Goal: Task Accomplishment & Management: Use online tool/utility

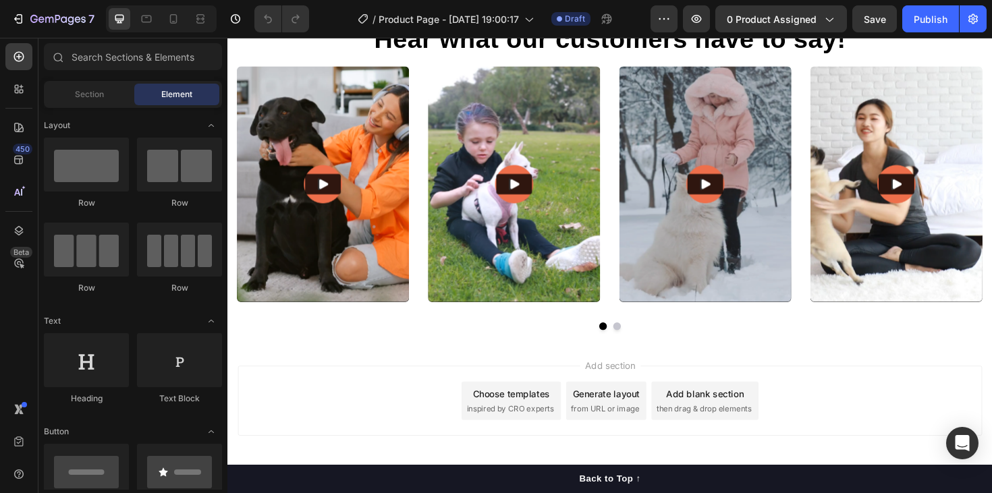
scroll to position [2557, 0]
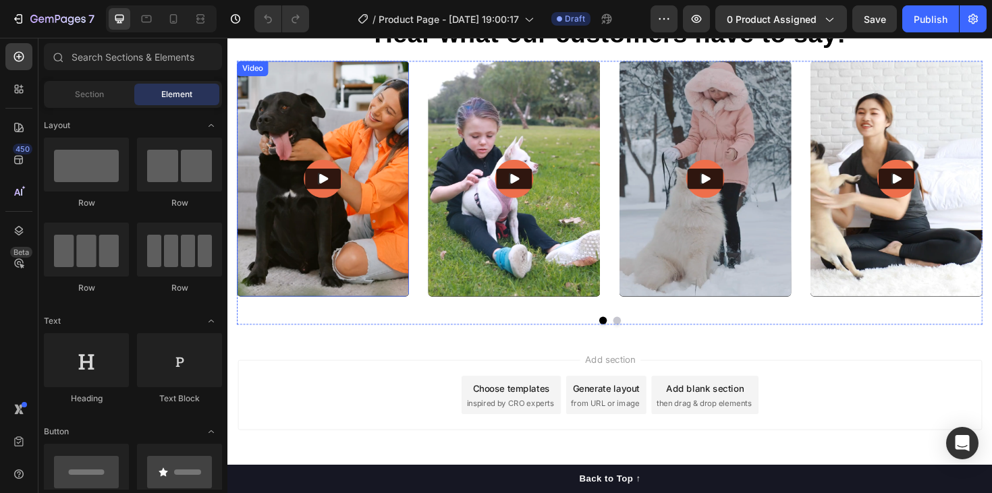
click at [349, 238] on img at bounding box center [329, 187] width 182 height 250
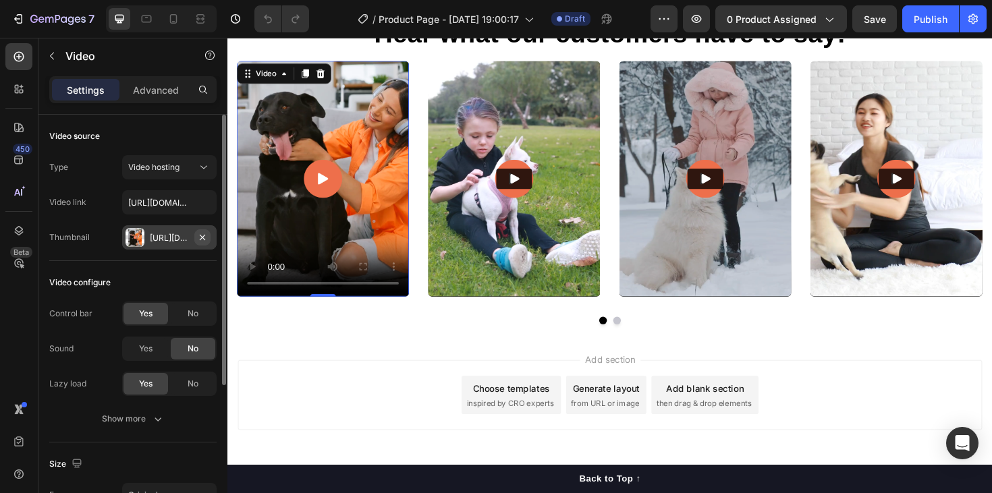
click at [206, 239] on icon "button" at bounding box center [202, 237] width 11 height 11
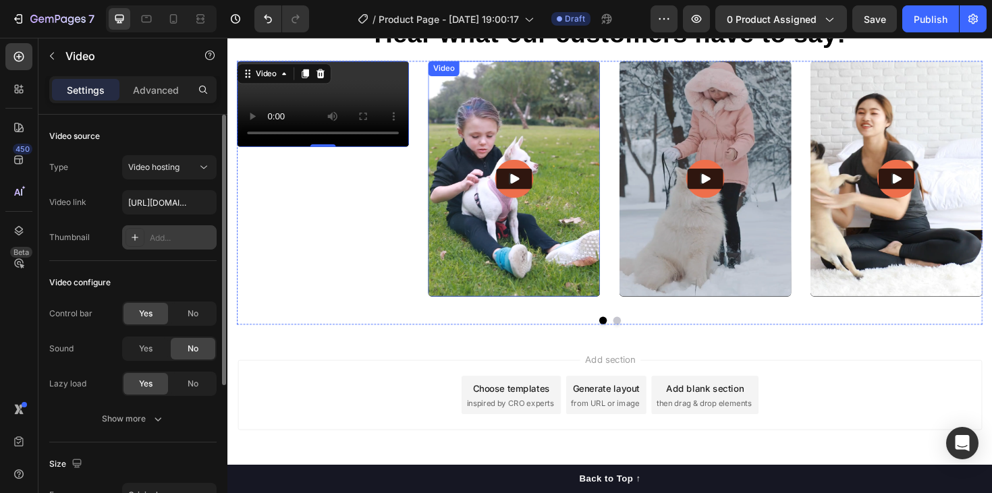
click at [517, 251] on img at bounding box center [531, 187] width 182 height 250
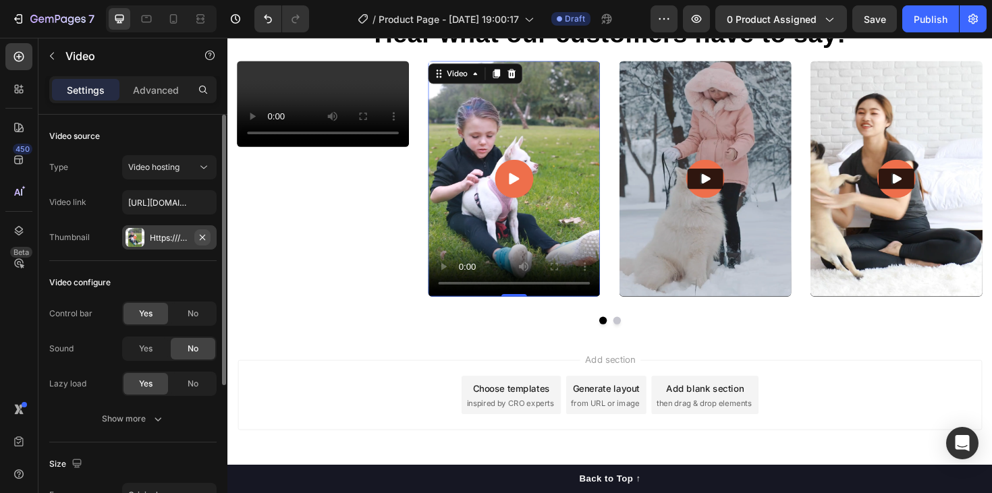
click at [204, 238] on icon "button" at bounding box center [202, 237] width 11 height 11
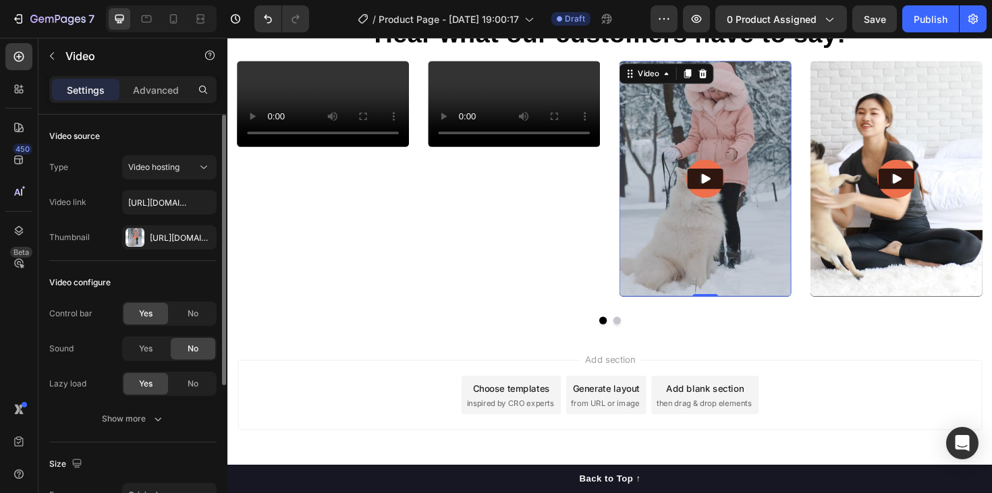
click at [700, 227] on img at bounding box center [733, 187] width 182 height 250
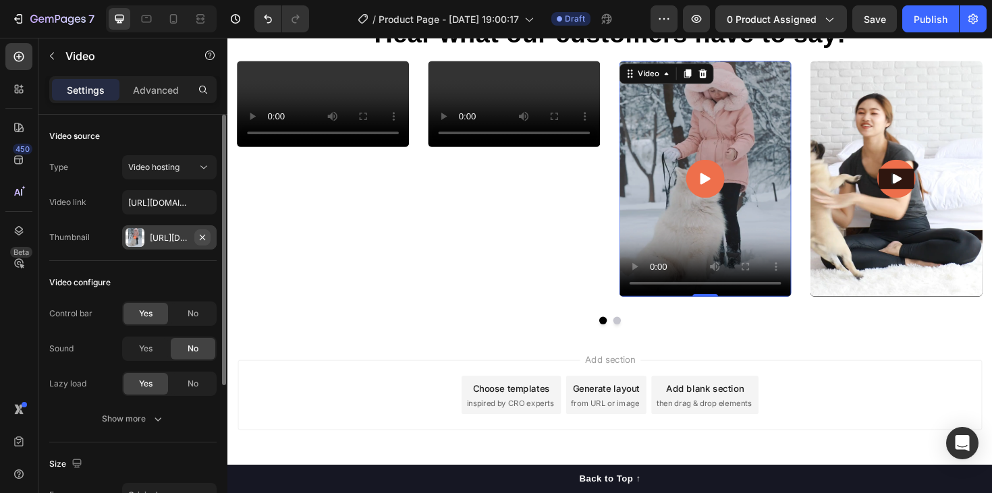
click at [207, 236] on icon "button" at bounding box center [202, 237] width 11 height 11
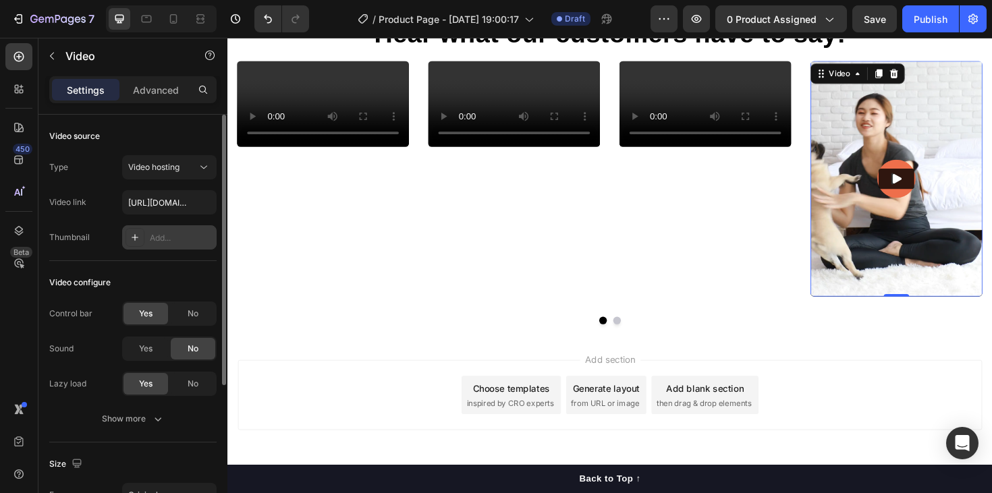
click at [879, 259] on img at bounding box center [936, 187] width 182 height 250
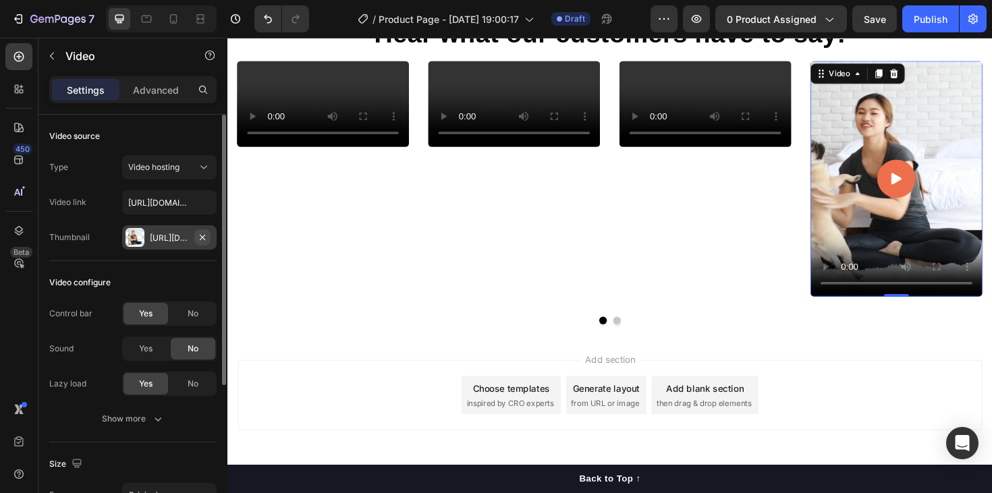
click at [200, 237] on icon "button" at bounding box center [202, 237] width 11 height 11
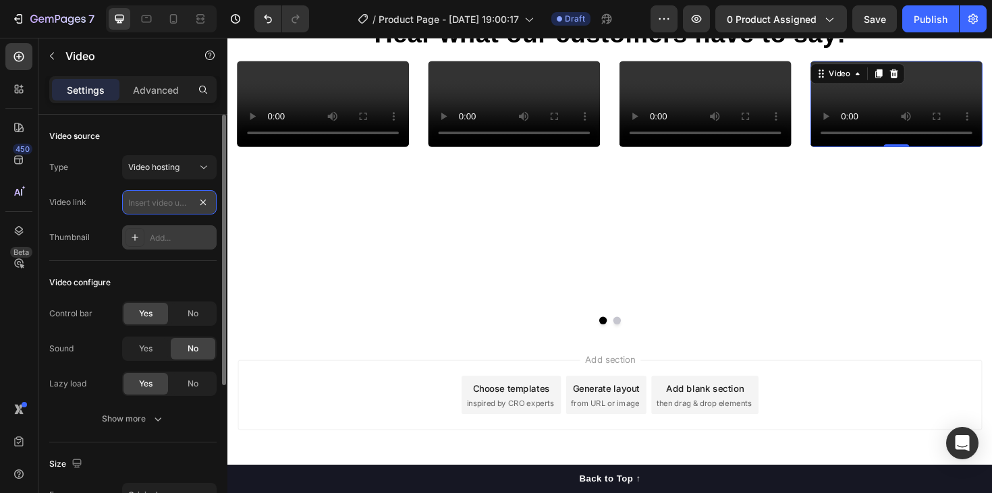
scroll to position [0, 0]
paste input "[URL][DOMAIN_NAME]"
type input "[URL][DOMAIN_NAME]"
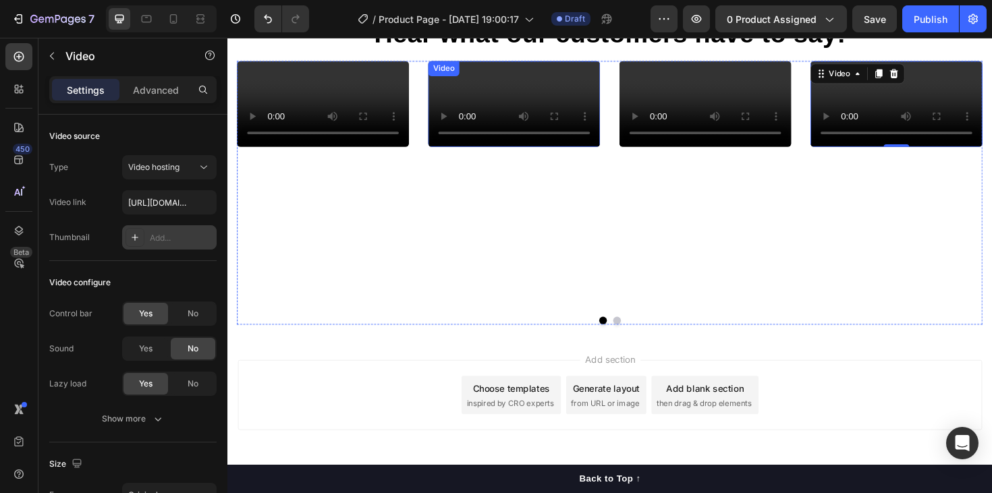
click at [527, 153] on video at bounding box center [531, 107] width 182 height 91
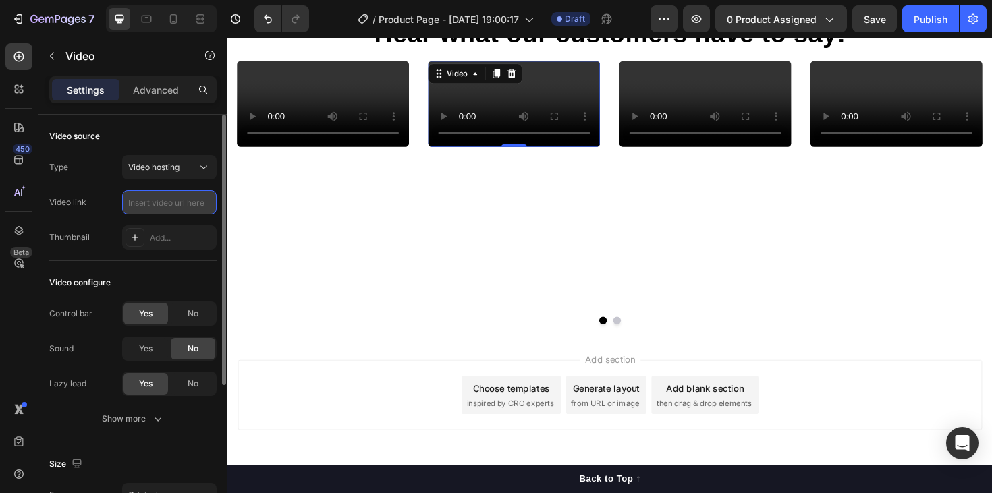
type input "[URL][DOMAIN_NAME]"
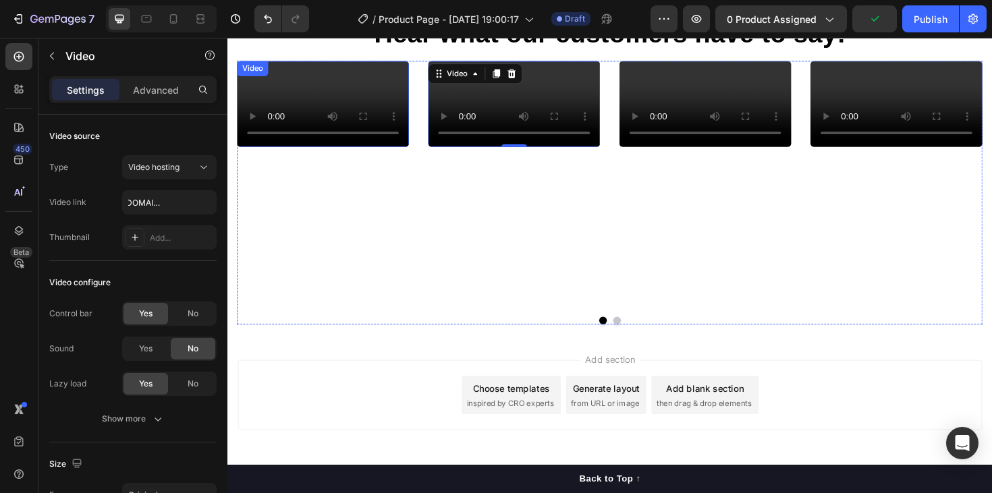
click at [317, 153] on video at bounding box center [329, 107] width 182 height 91
click at [321, 153] on video at bounding box center [329, 107] width 182 height 91
click at [335, 153] on video at bounding box center [329, 107] width 182 height 91
click at [712, 153] on video at bounding box center [733, 107] width 182 height 91
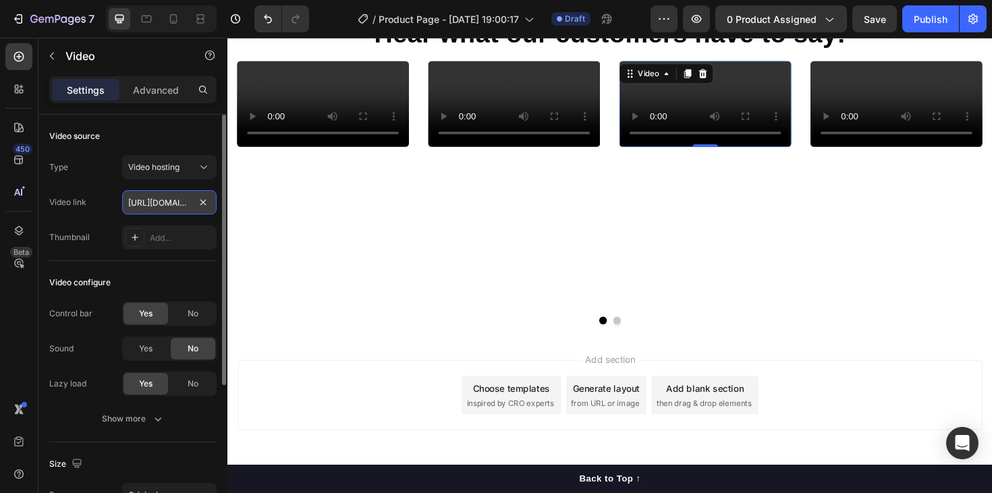
scroll to position [0, 254]
type input "[URL][DOMAIN_NAME]"
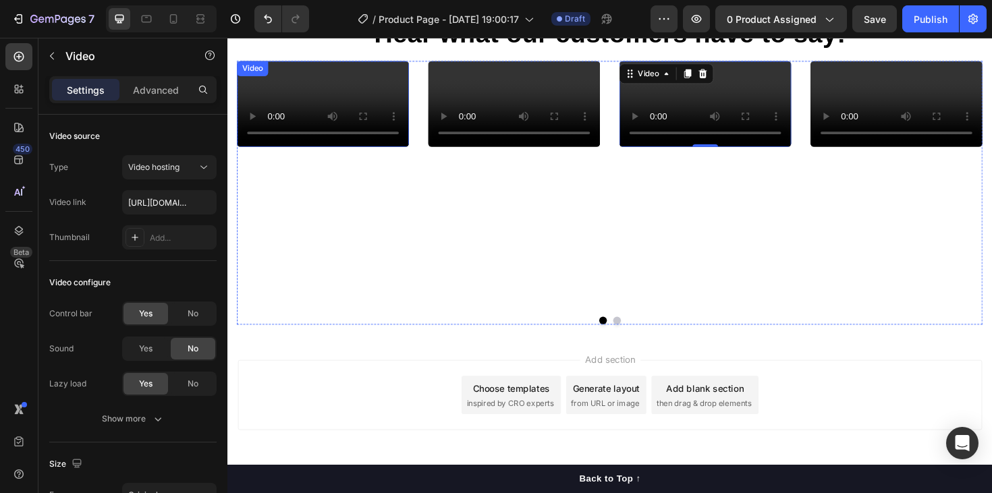
click at [310, 153] on video at bounding box center [329, 107] width 182 height 91
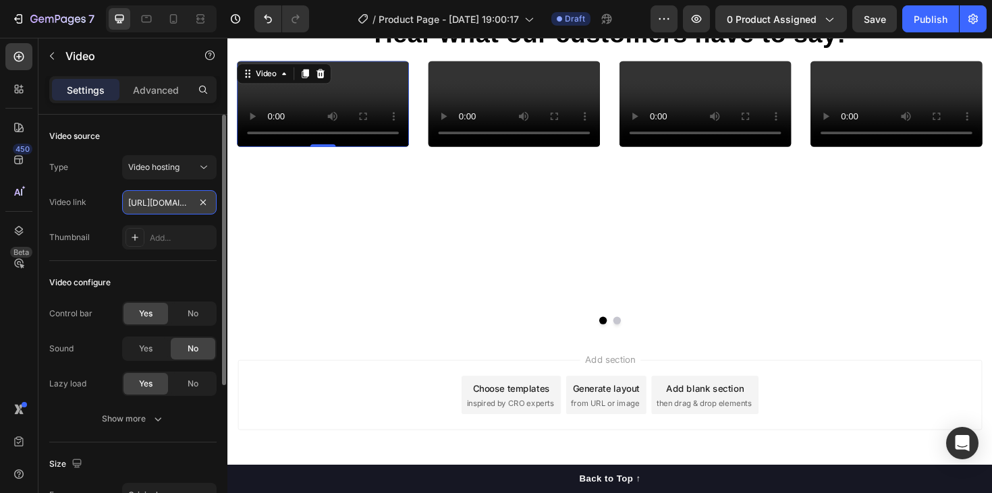
click at [150, 209] on input "[URL][DOMAIN_NAME]" at bounding box center [169, 202] width 94 height 24
type input "[URL][DOMAIN_NAME]"
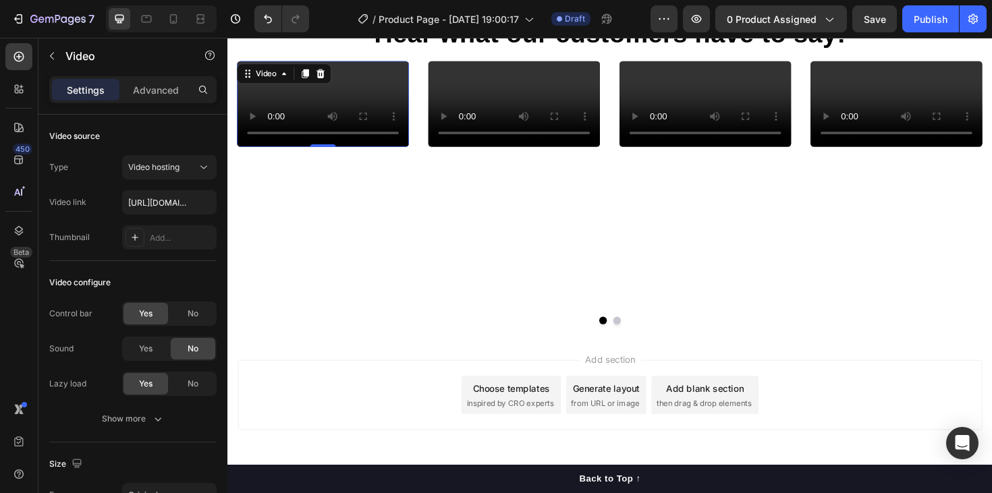
click at [317, 153] on video at bounding box center [329, 107] width 182 height 91
click at [173, 204] on input "[URL][DOMAIN_NAME]" at bounding box center [169, 202] width 94 height 24
type input "[URL][DOMAIN_NAME]"
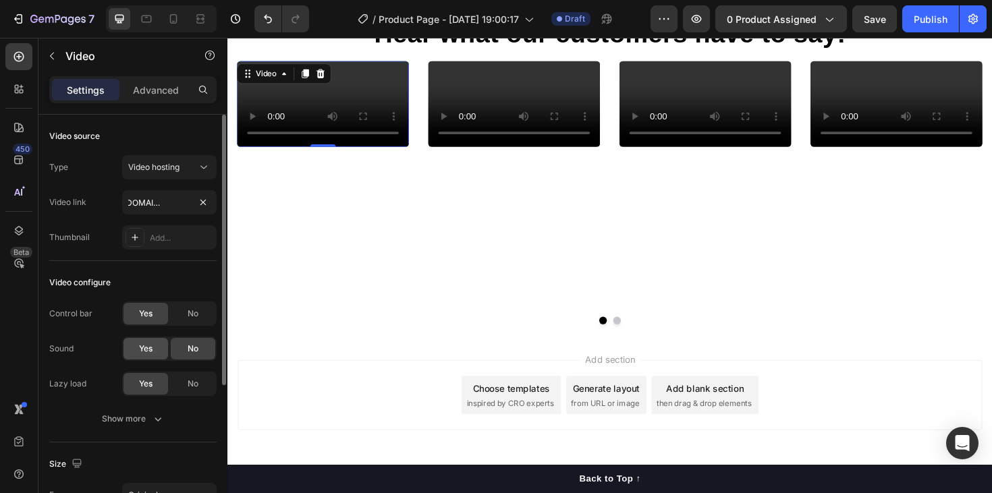
click at [150, 356] on div "Yes" at bounding box center [145, 349] width 45 height 22
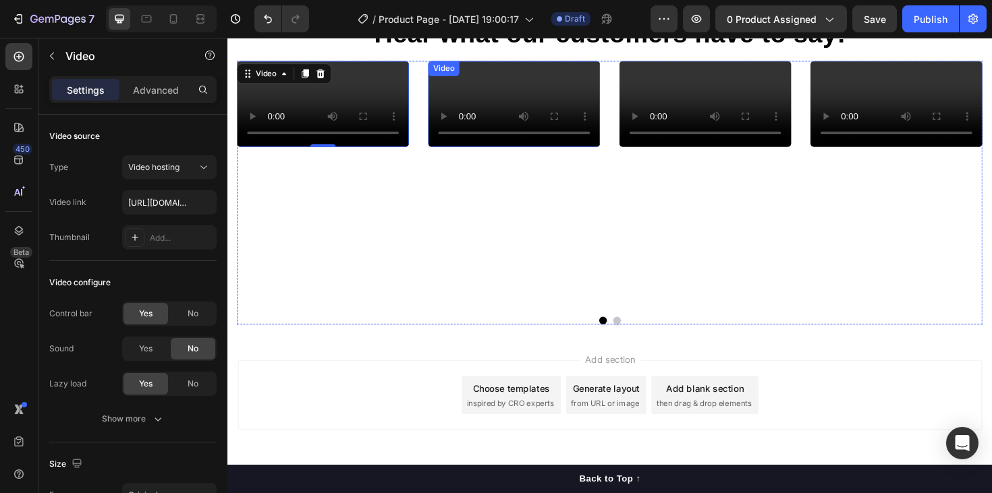
click at [528, 153] on video at bounding box center [531, 107] width 182 height 91
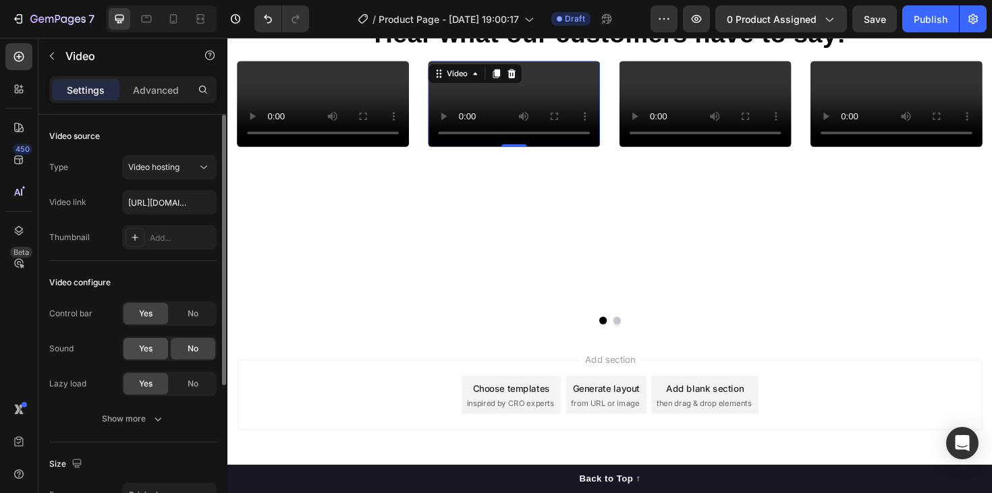
click at [150, 348] on span "Yes" at bounding box center [145, 349] width 13 height 12
click at [693, 153] on video at bounding box center [733, 107] width 182 height 91
click at [145, 351] on span "Yes" at bounding box center [145, 349] width 13 height 12
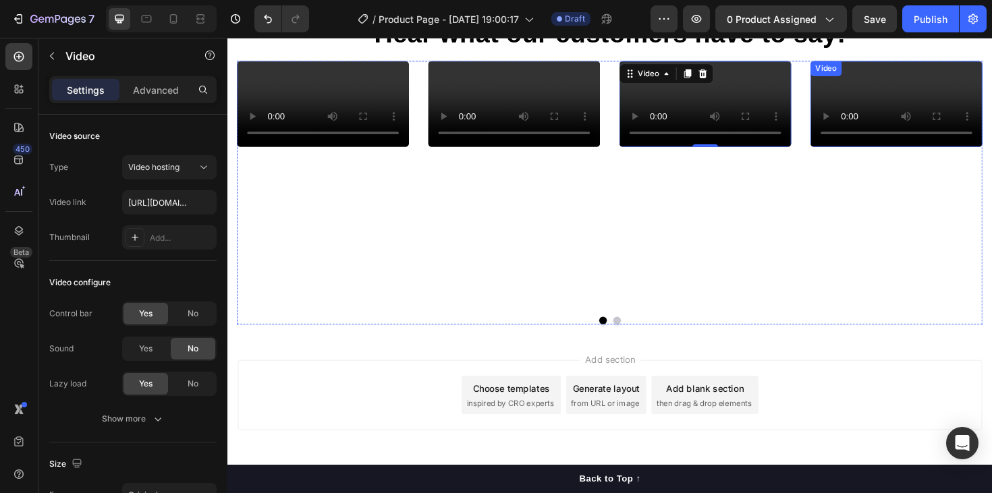
click at [924, 153] on video at bounding box center [936, 107] width 182 height 91
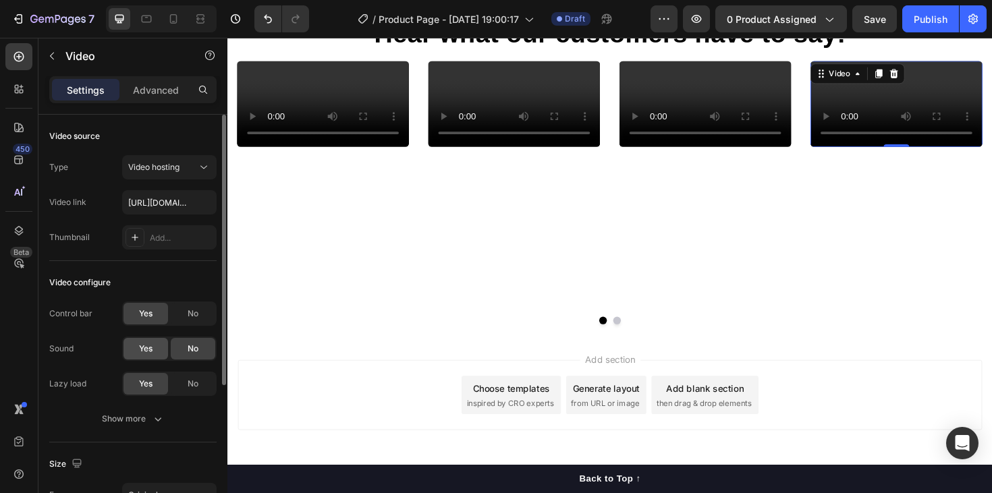
click at [143, 356] on div "Yes" at bounding box center [145, 349] width 45 height 22
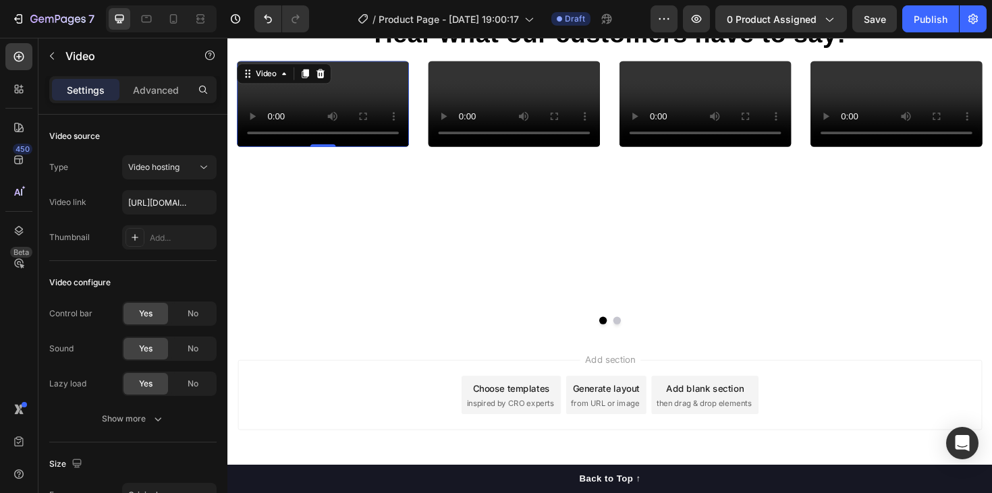
click at [316, 153] on video at bounding box center [329, 107] width 182 height 91
click at [177, 22] on icon at bounding box center [173, 18] width 13 height 13
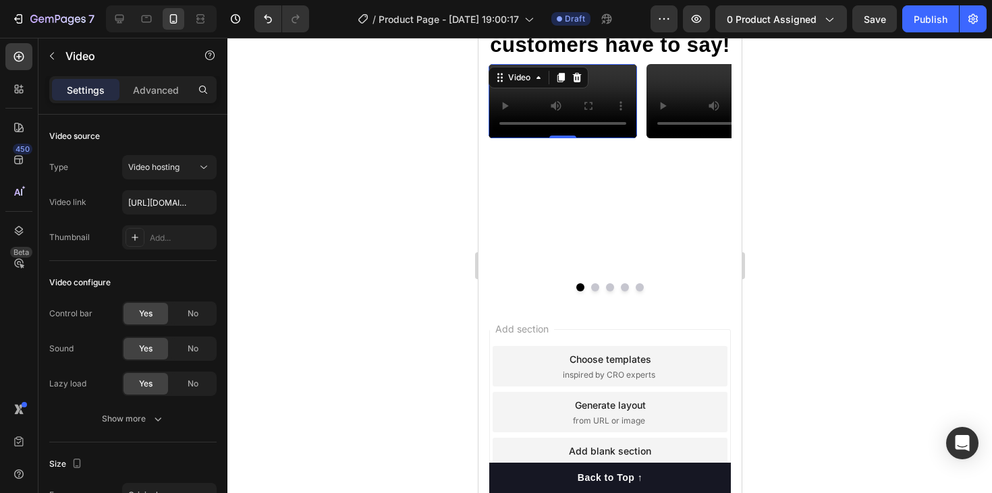
scroll to position [2456, 0]
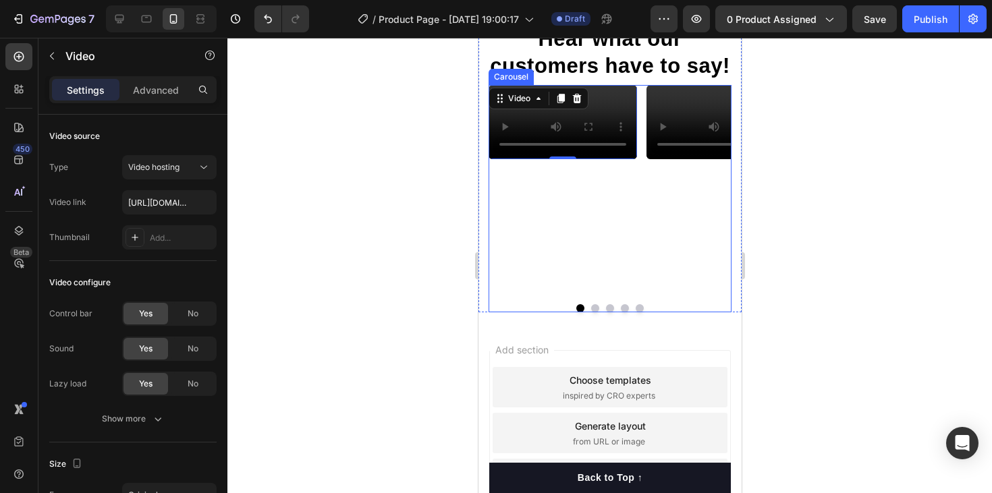
click at [594, 312] on button "Dot" at bounding box center [594, 308] width 8 height 8
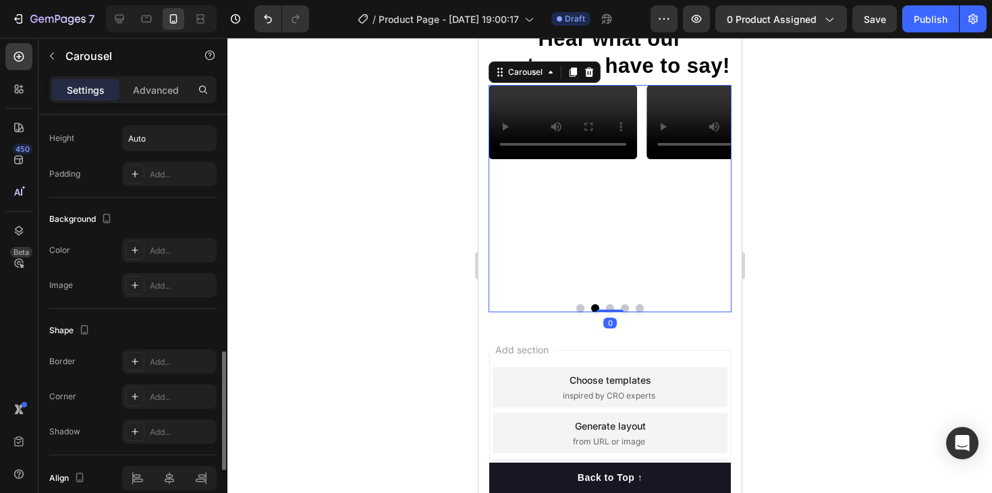
scroll to position [1043, 0]
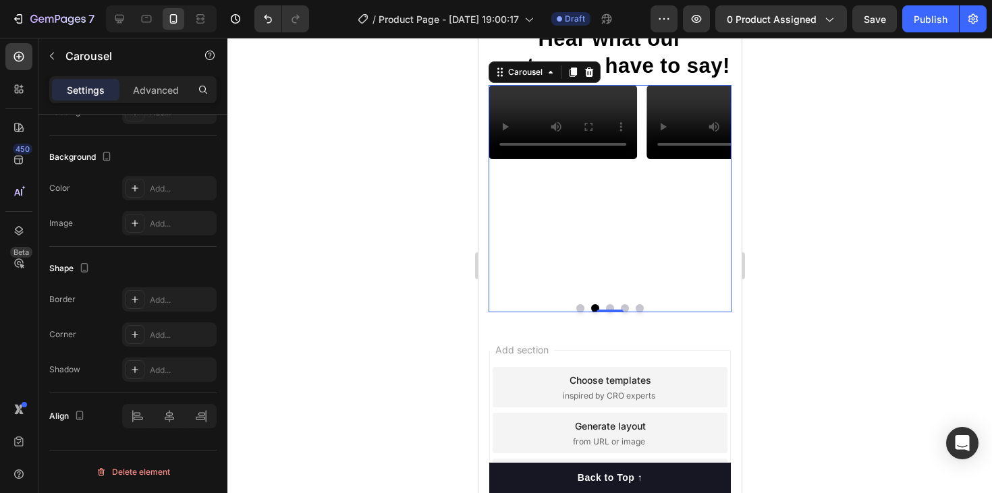
click at [627, 312] on button "Dot" at bounding box center [624, 308] width 8 height 8
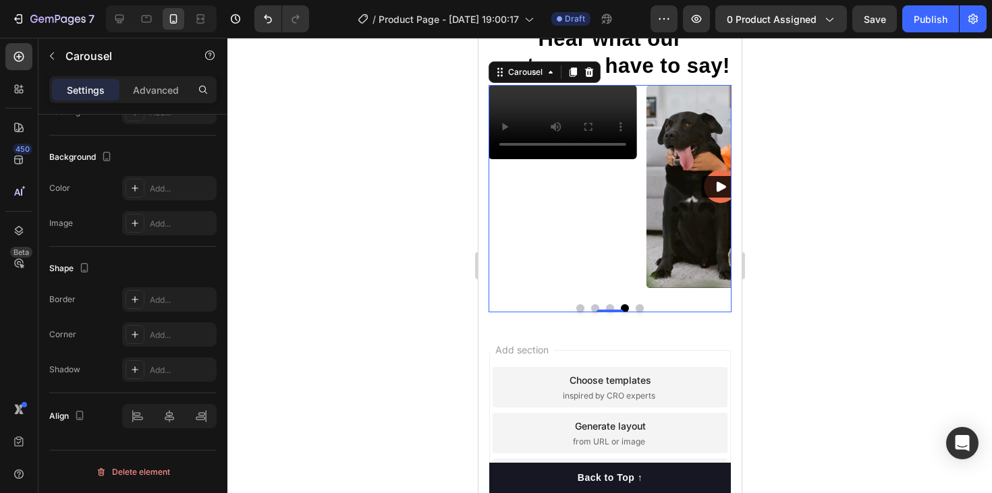
click at [637, 312] on button "Dot" at bounding box center [639, 308] width 8 height 8
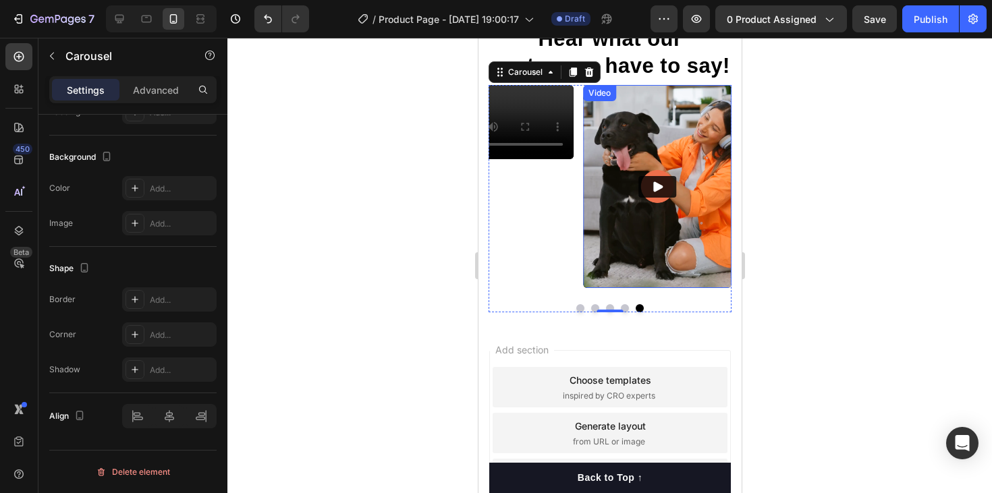
click at [649, 254] on img at bounding box center [656, 187] width 148 height 204
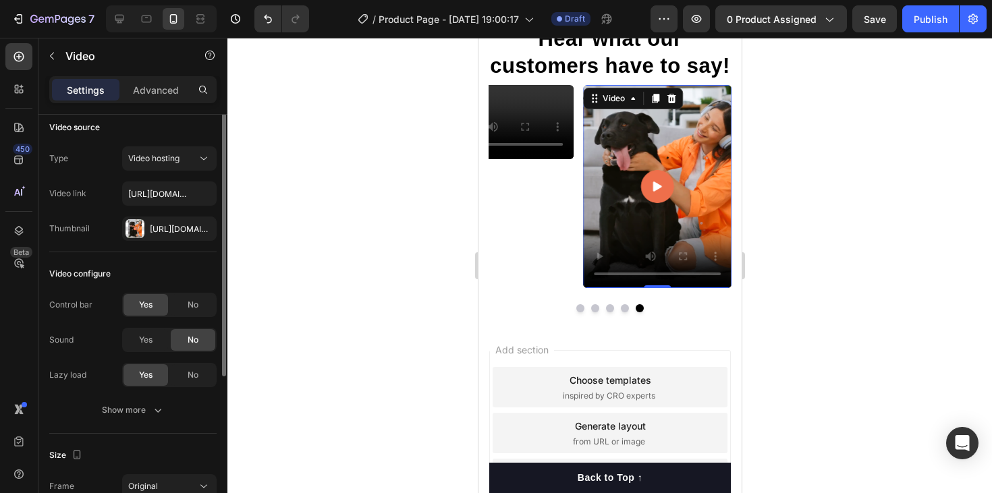
scroll to position [0, 0]
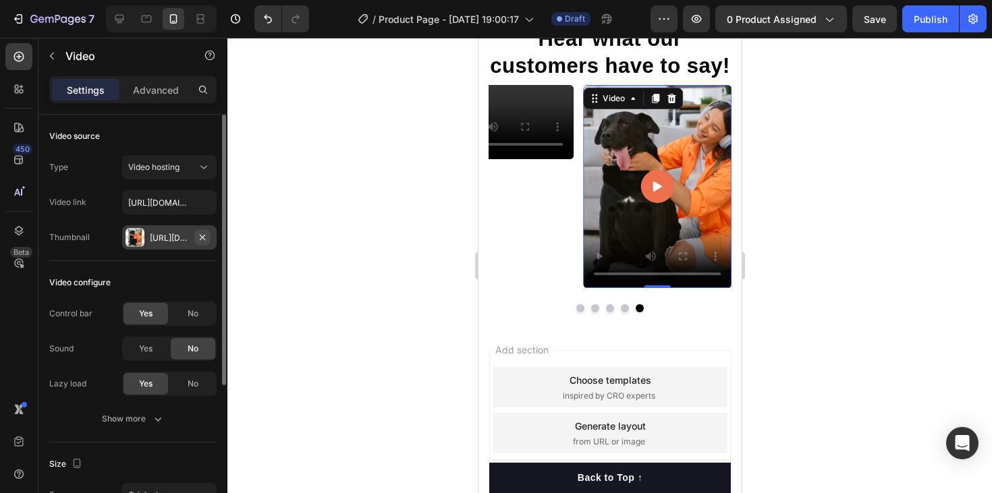
click at [206, 233] on icon "button" at bounding box center [202, 237] width 11 height 11
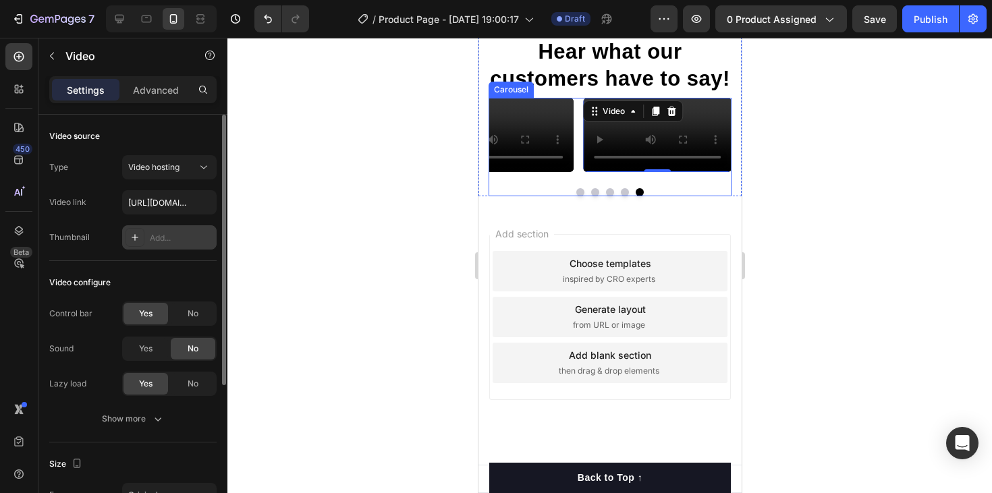
click at [671, 172] on div "Video 0" at bounding box center [656, 135] width 148 height 74
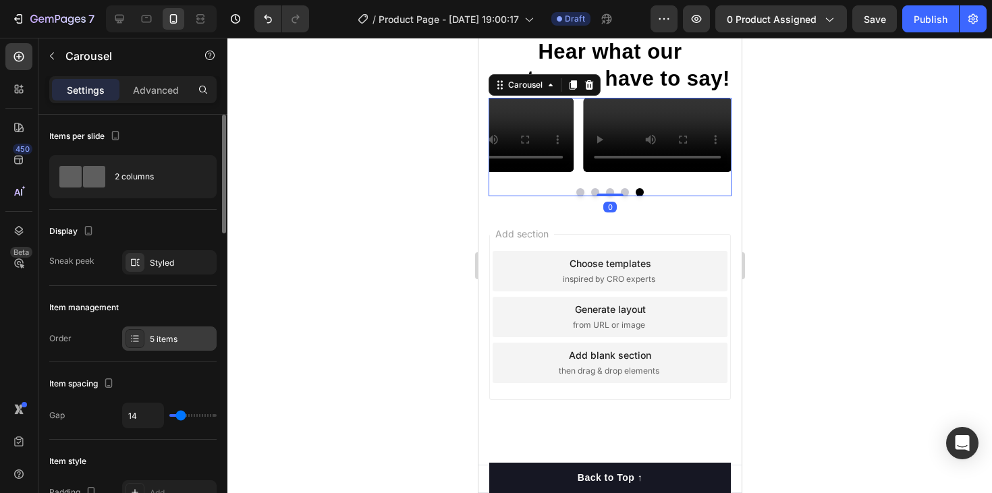
click at [191, 347] on div "5 items" at bounding box center [169, 339] width 94 height 24
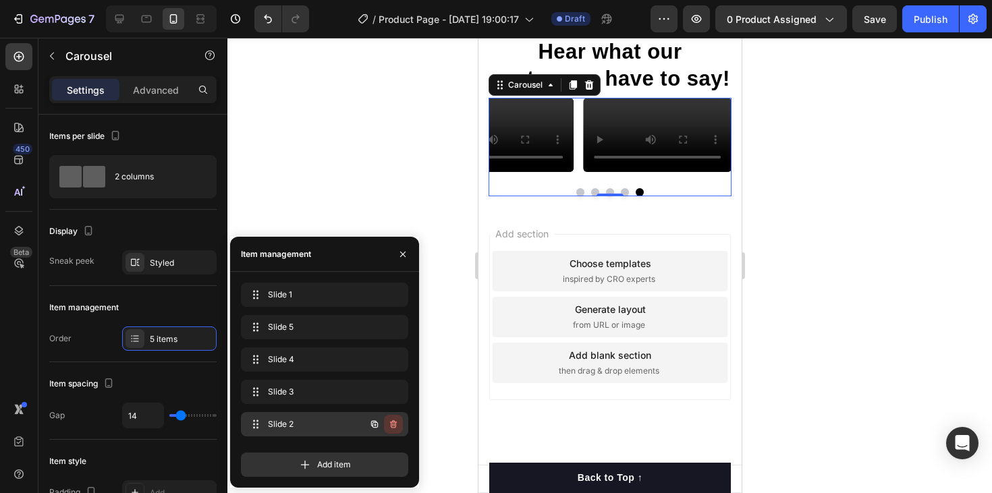
click at [398, 420] on icon "button" at bounding box center [393, 424] width 11 height 11
click at [391, 420] on div "Delete" at bounding box center [384, 424] width 25 height 12
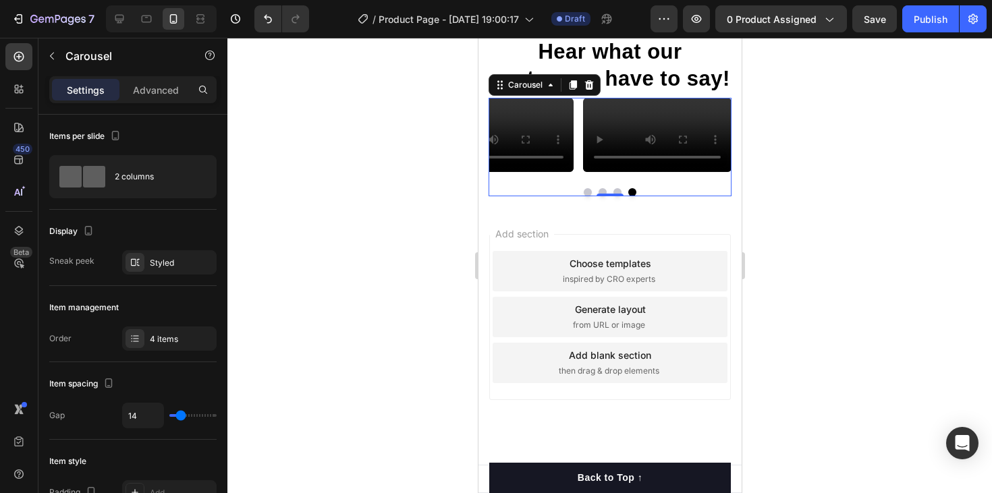
click at [561, 196] on div "Video Video Video Video Carousel 0" at bounding box center [609, 147] width 243 height 99
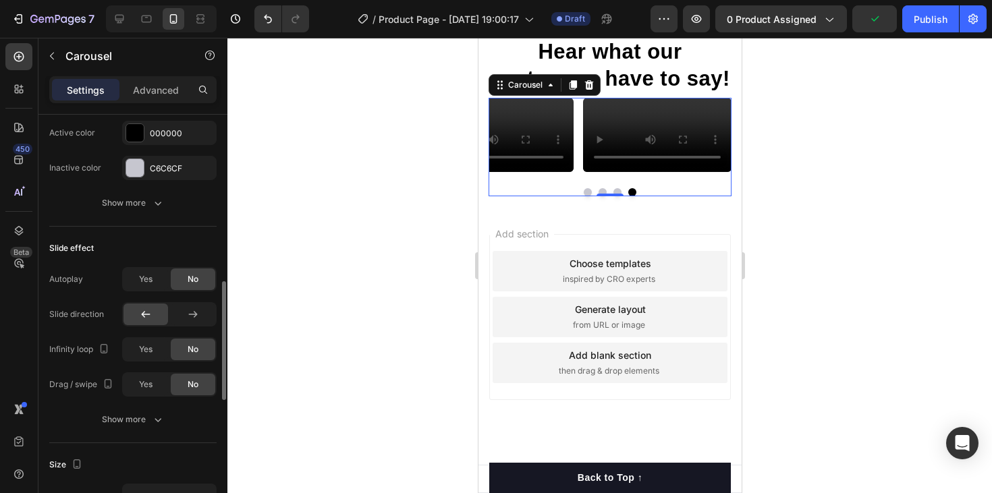
scroll to position [587, 0]
click at [142, 382] on span "Yes" at bounding box center [145, 384] width 13 height 12
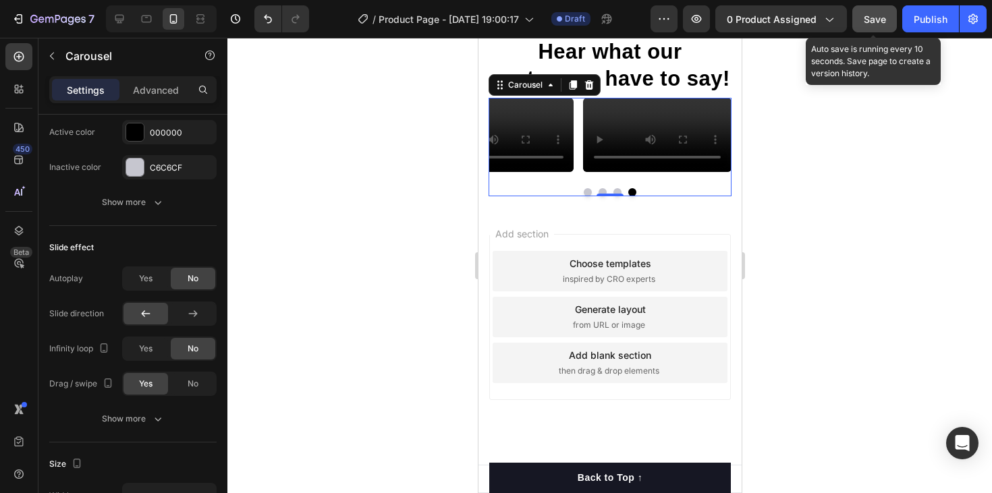
click at [859, 13] on button "Save" at bounding box center [874, 18] width 45 height 27
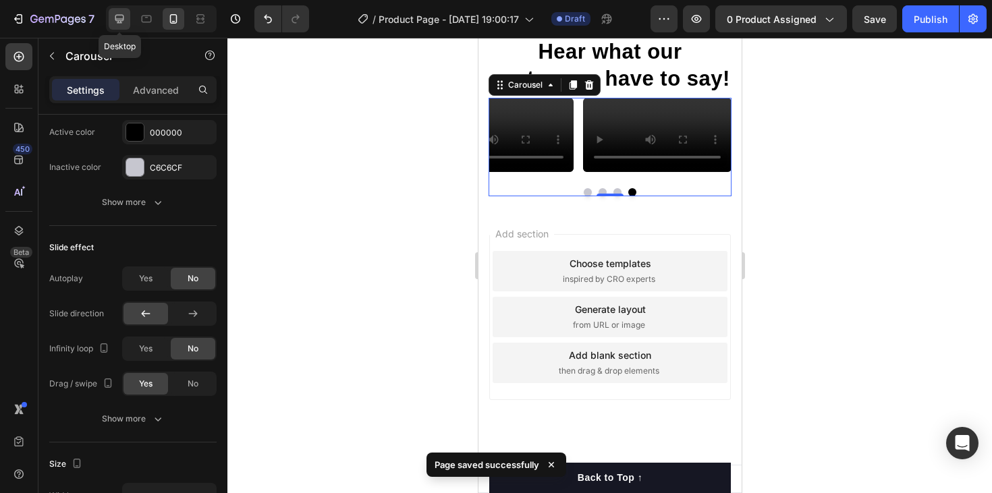
click at [123, 26] on div at bounding box center [120, 19] width 22 height 22
type input "1200"
type input "30"
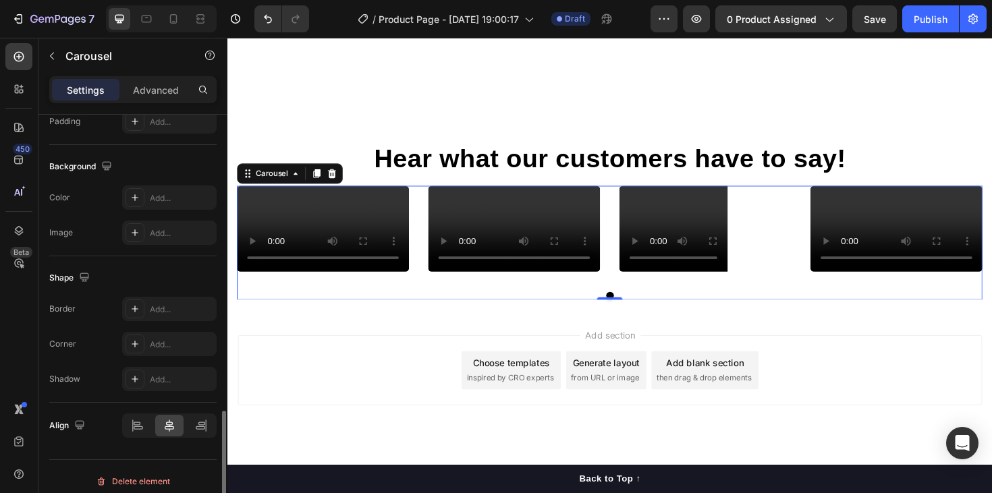
scroll to position [1043, 0]
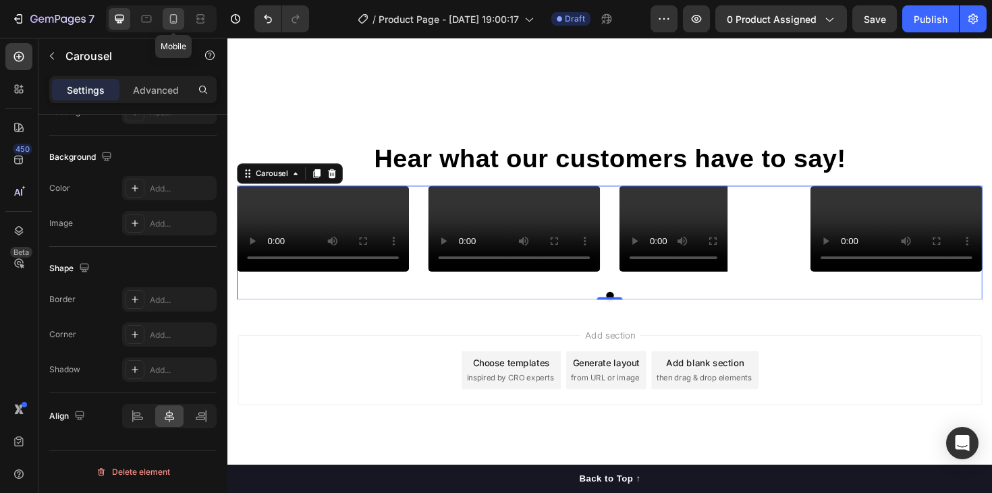
click at [172, 18] on icon at bounding box center [173, 18] width 13 height 13
type input "100%"
type input "14"
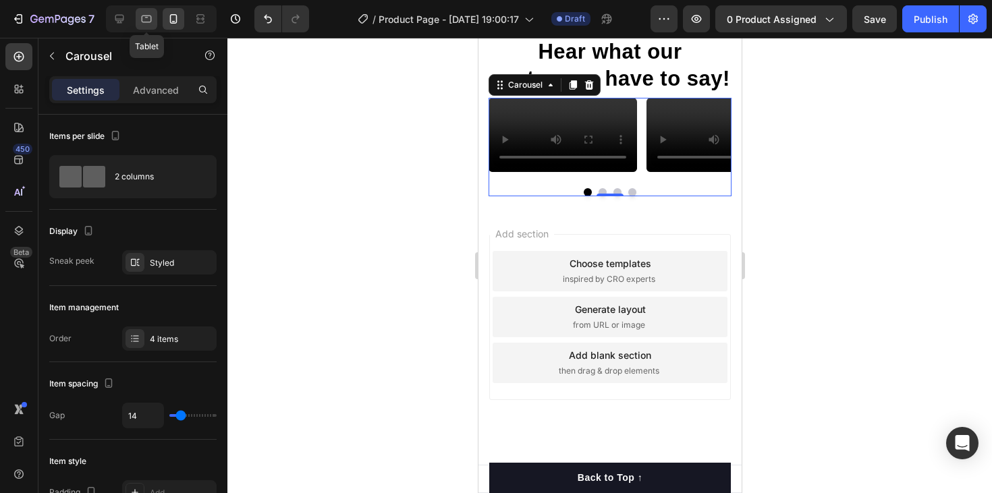
click at [144, 20] on icon at bounding box center [146, 18] width 13 height 13
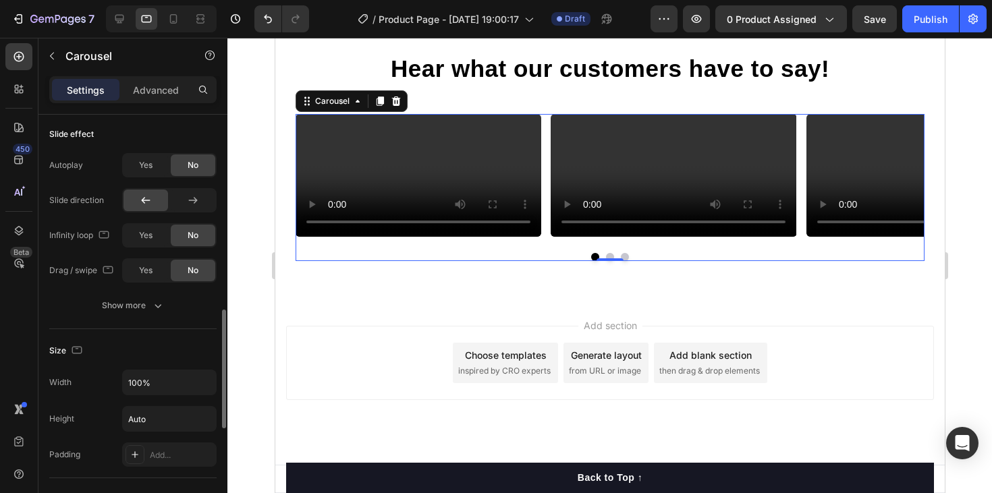
scroll to position [696, 0]
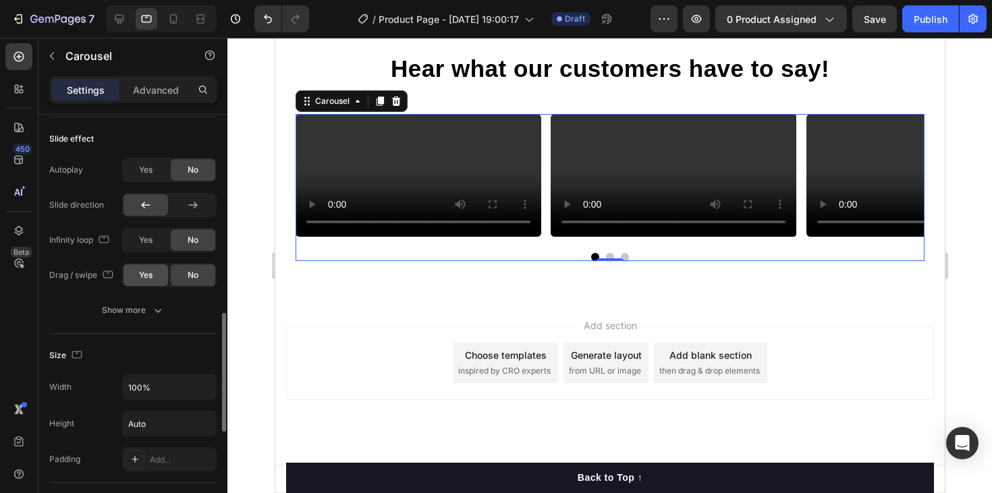
click at [142, 269] on div "Yes" at bounding box center [145, 276] width 45 height 22
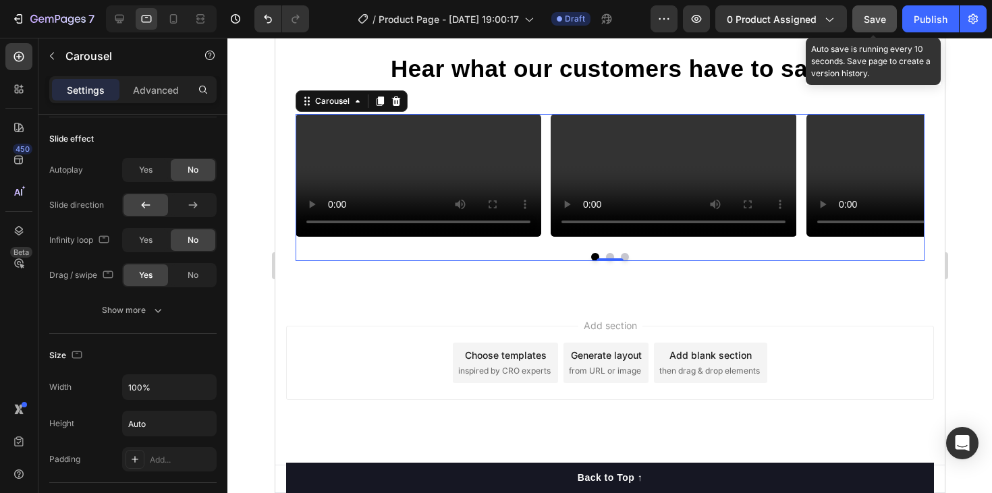
click at [864, 16] on span "Save" at bounding box center [875, 18] width 22 height 11
